Goal: Information Seeking & Learning: Learn about a topic

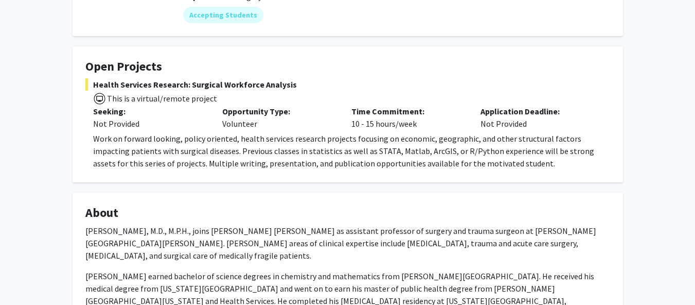
scroll to position [143, 0]
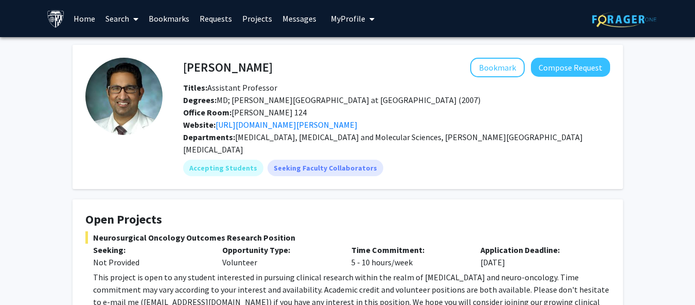
drag, startPoint x: 117, startPoint y: 18, endPoint x: 113, endPoint y: 24, distance: 7.3
click at [113, 24] on link "Search" at bounding box center [121, 19] width 43 height 36
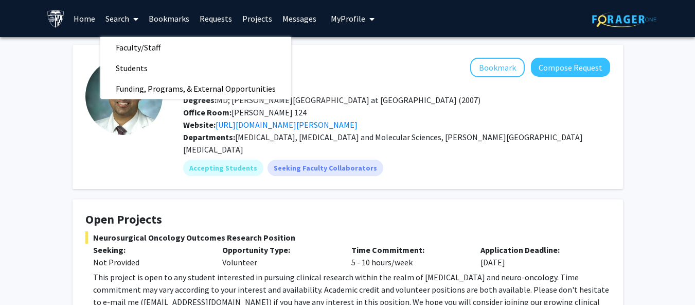
click at [212, 231] on span "Neurosurgical Oncology Outcomes Research Position" at bounding box center [347, 237] width 525 height 12
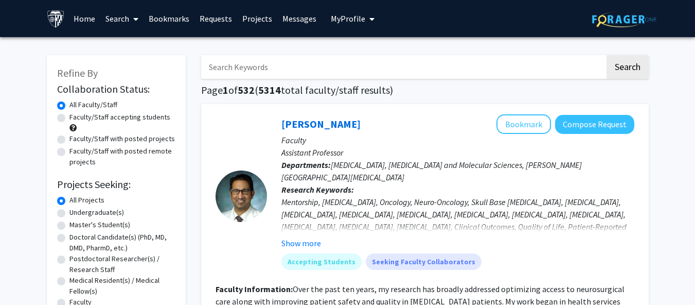
click at [116, 113] on label "Faculty/Staff accepting students" at bounding box center [119, 117] width 101 height 11
click at [76, 113] on input "Faculty/Staff accepting students" at bounding box center [72, 115] width 7 height 7
radio input "true"
click at [279, 78] on input "Search Keywords" at bounding box center [403, 67] width 404 height 24
type input "Radiolog"
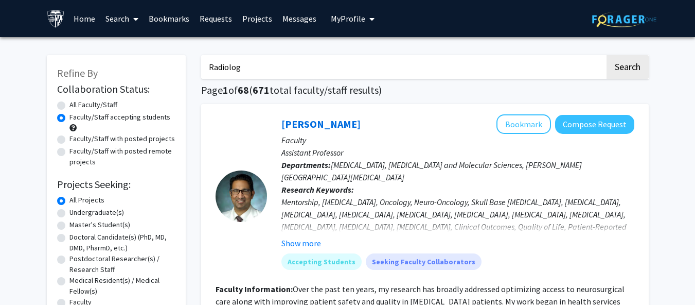
click at [607, 55] on button "Search" at bounding box center [628, 67] width 42 height 24
radio input "true"
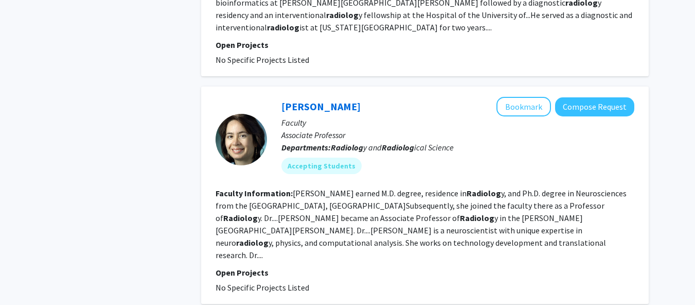
scroll to position [1295, 0]
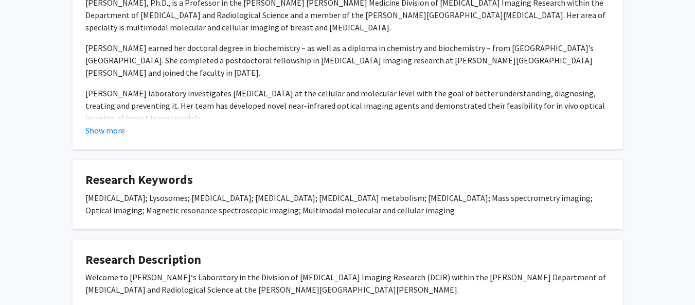
scroll to position [0, 8]
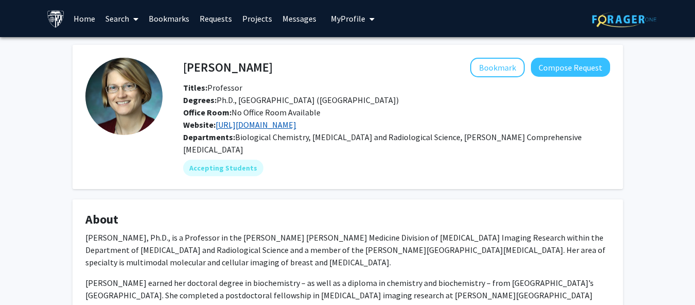
click at [264, 125] on link "http://glundelab.org/" at bounding box center [256, 124] width 81 height 10
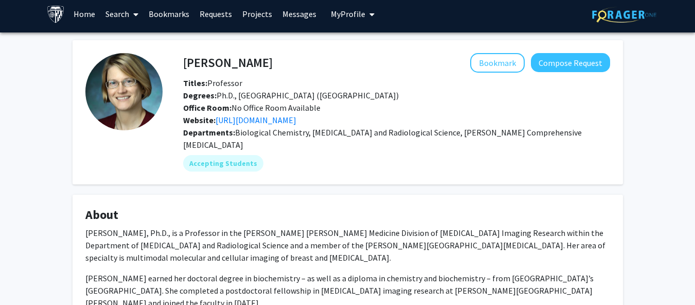
scroll to position [5, 0]
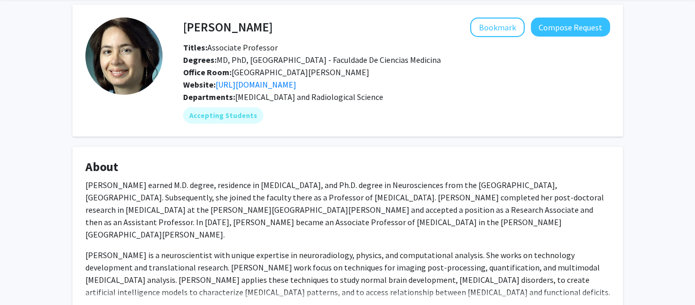
scroll to position [39, 1]
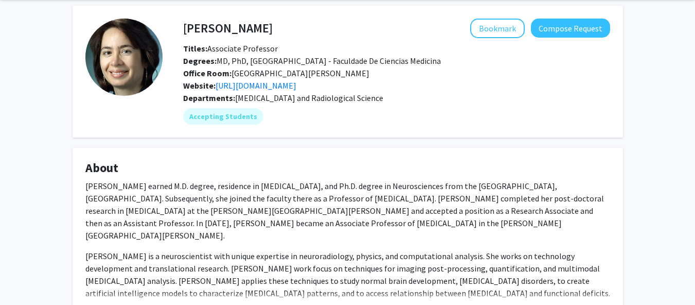
click at [649, 240] on div "[PERSON_NAME] Bookmark Compose Request Titles: Associate Professor Degrees: MD,…" at bounding box center [347, 304] width 695 height 613
drag, startPoint x: 228, startPoint y: 69, endPoint x: 312, endPoint y: 74, distance: 84.0
click at [313, 76] on div "Office Room: [GEOGRAPHIC_DATA][PERSON_NAME]" at bounding box center [396, 73] width 442 height 12
drag, startPoint x: 184, startPoint y: 27, endPoint x: 261, endPoint y: 26, distance: 77.2
click at [261, 26] on div "Andreia Faria Bookmark Compose Request" at bounding box center [396, 29] width 442 height 20
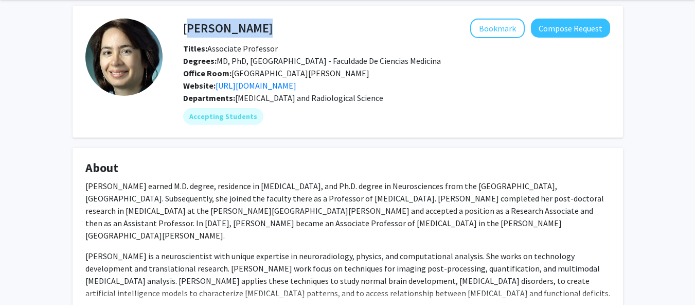
click at [233, 31] on h4 "Andreia Faria" at bounding box center [228, 28] width 90 height 19
drag, startPoint x: 200, startPoint y: 30, endPoint x: 184, endPoint y: 26, distance: 16.5
click at [184, 26] on div "Andreia Faria Bookmark Compose Request Titles: Associate Professor Degrees: MD,…" at bounding box center [387, 72] width 448 height 106
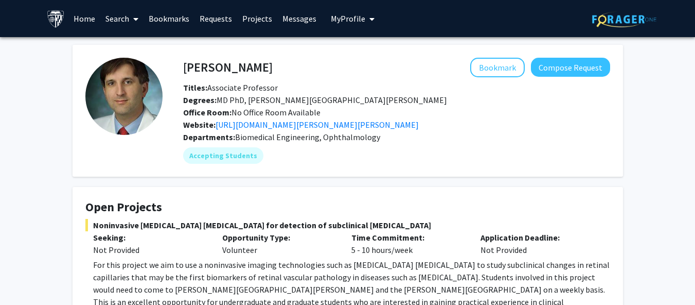
scroll to position [55, 0]
